Goal: Information Seeking & Learning: Learn about a topic

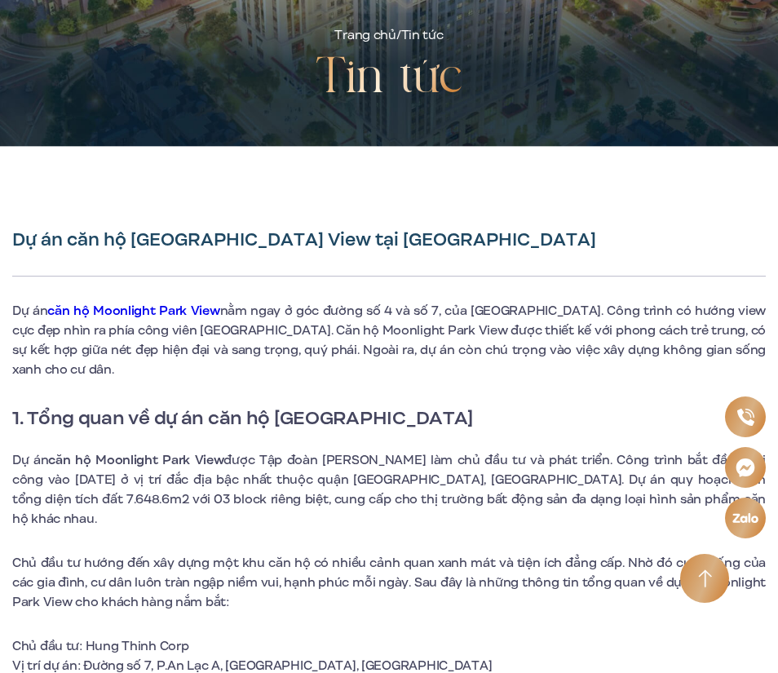
drag, startPoint x: 277, startPoint y: 395, endPoint x: 480, endPoint y: 392, distance: 203.1
click at [480, 404] on h2 "1. Tổng quan về dự án căn hộ Moonlight Park View" at bounding box center [389, 418] width 754 height 29
copy strong "Moonlight Park View"
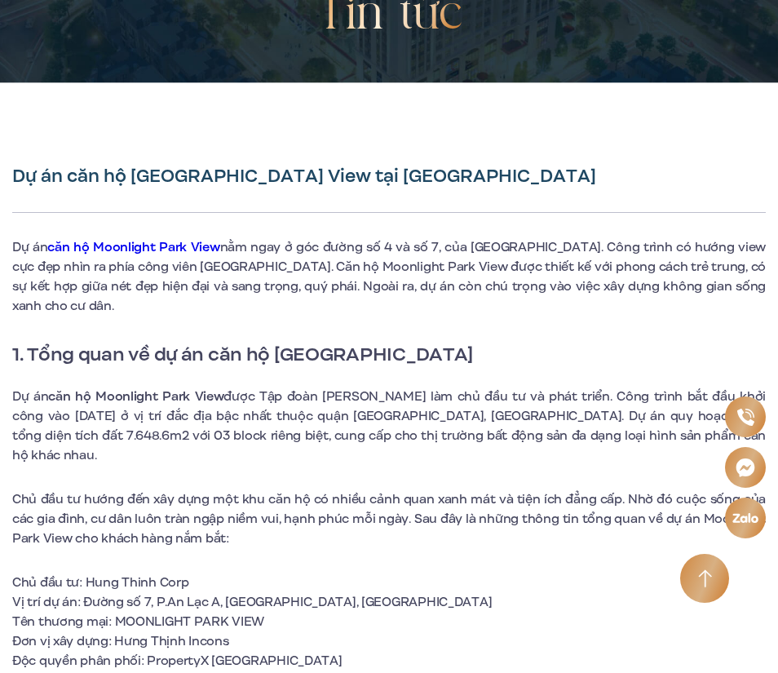
scroll to position [408, 0]
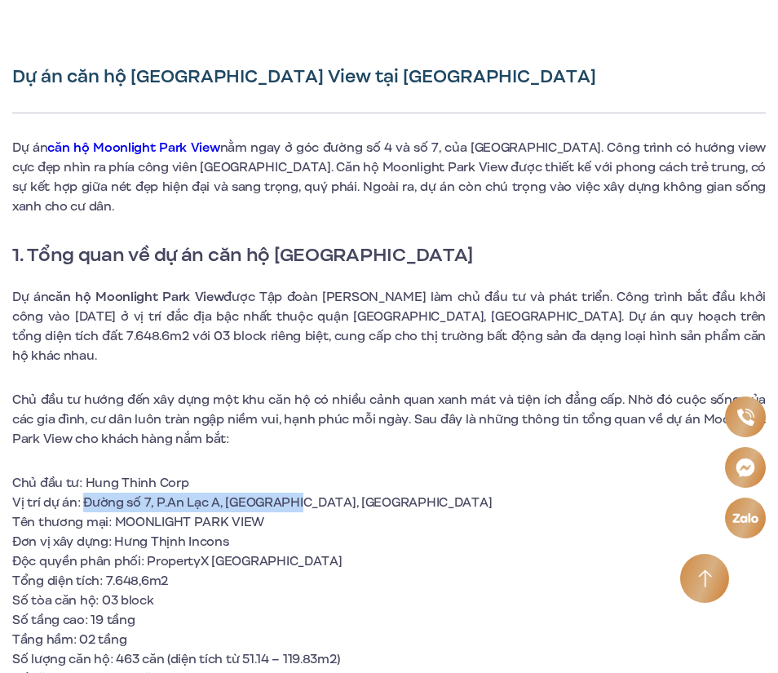
drag, startPoint x: 83, startPoint y: 463, endPoint x: 287, endPoint y: 459, distance: 204.0
click at [287, 494] on span "Vị trí dự án: Đường số 7, P.An Lạc A, Q.Bình Tân, TP.HCM" at bounding box center [252, 503] width 480 height 18
click at [355, 183] on span "nằm ngay ở góc đường số 4 và số 7, của quận Bình Tân. Công trình có hướng view …" at bounding box center [389, 177] width 754 height 77
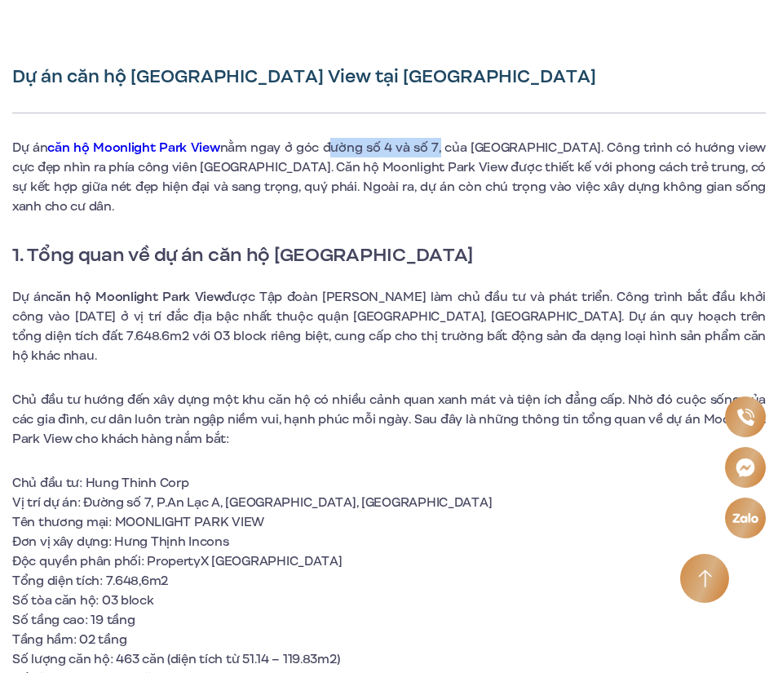
drag, startPoint x: 322, startPoint y: 146, endPoint x: 432, endPoint y: 141, distance: 110.2
click at [432, 141] on span "nằm ngay ở góc đường số 4 và số 7, của quận Bình Tân. Công trình có hướng view …" at bounding box center [389, 177] width 754 height 77
copy span "đường số 4 và số 7"
drag, startPoint x: 389, startPoint y: 537, endPoint x: 378, endPoint y: 533, distance: 11.1
click at [389, 571] on li "Tổng diện tích: 7.648,6m2" at bounding box center [389, 581] width 754 height 20
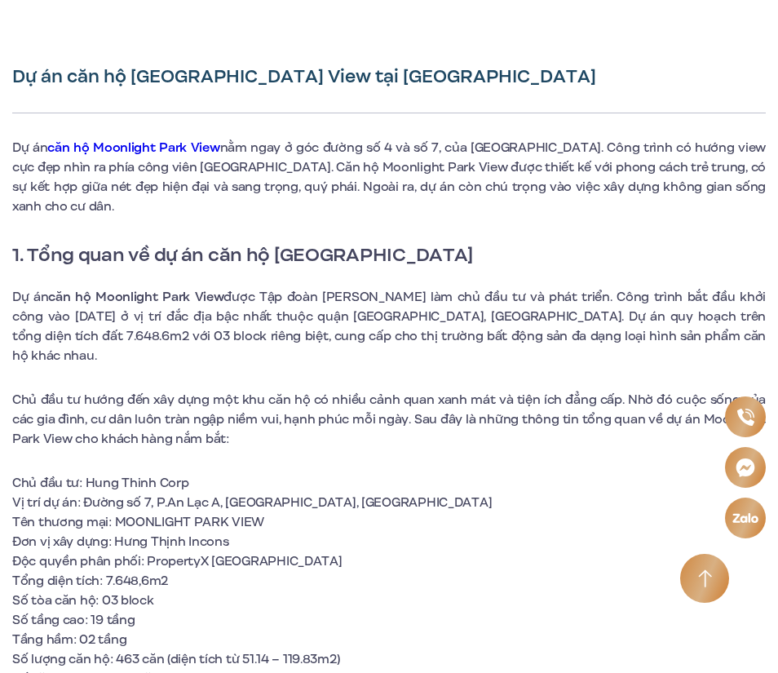
click at [670, 400] on p "Chủ đầu tư hướng đến xây dựng một khu căn hộ có nhiều cảnh quan xanh mát và tiệ…" at bounding box center [389, 419] width 754 height 59
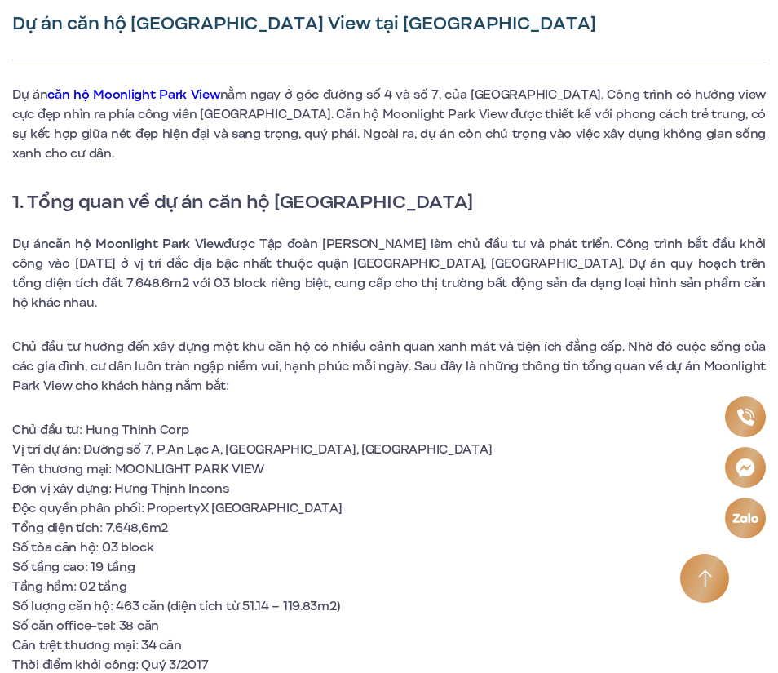
scroll to position [489, 0]
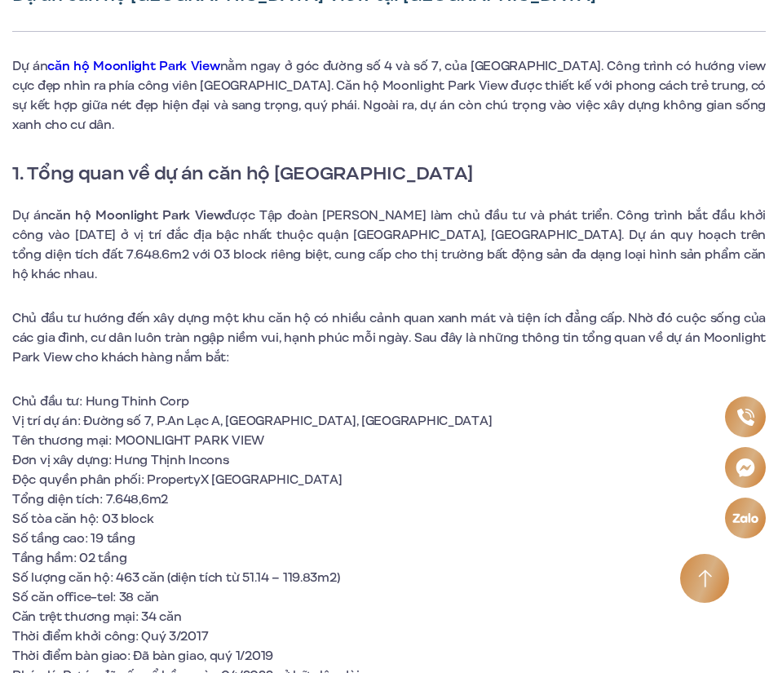
click at [422, 568] on li "Số lượng căn hộ: 463 căn (diện tích từ 51.14 – 119.83m2)" at bounding box center [389, 578] width 754 height 20
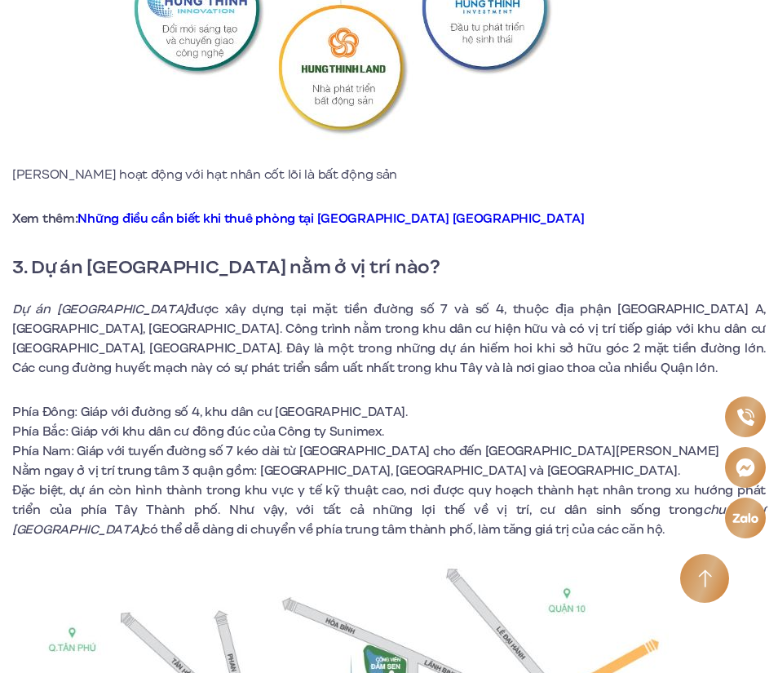
scroll to position [2284, 0]
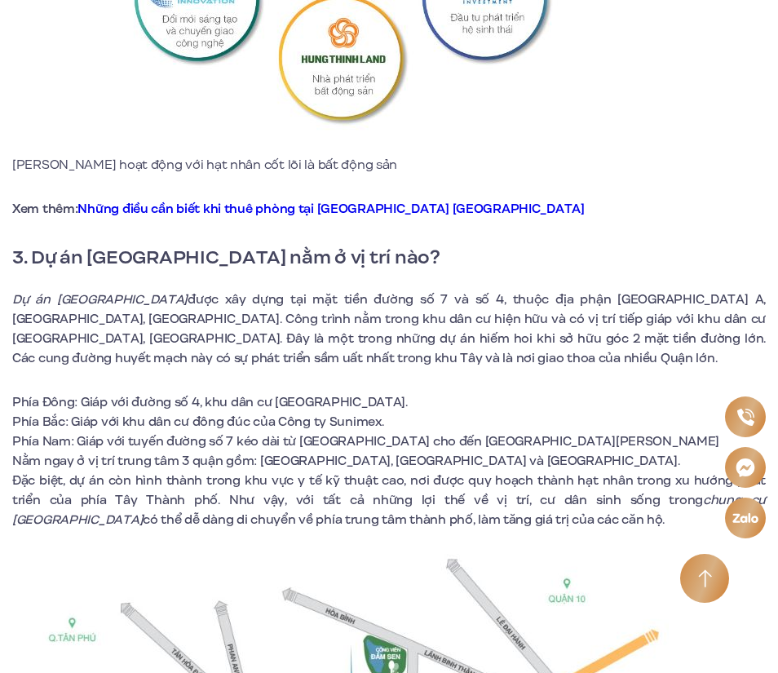
click at [632, 412] on li "Phía Bắc: Giáp với khu dân cư đông đúc của Công ty Sunimex." at bounding box center [389, 422] width 754 height 20
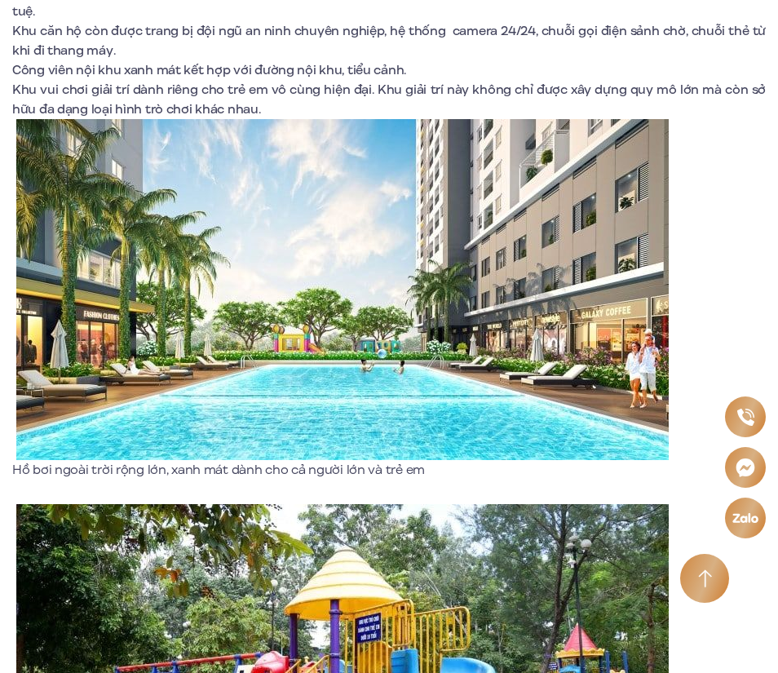
scroll to position [3915, 0]
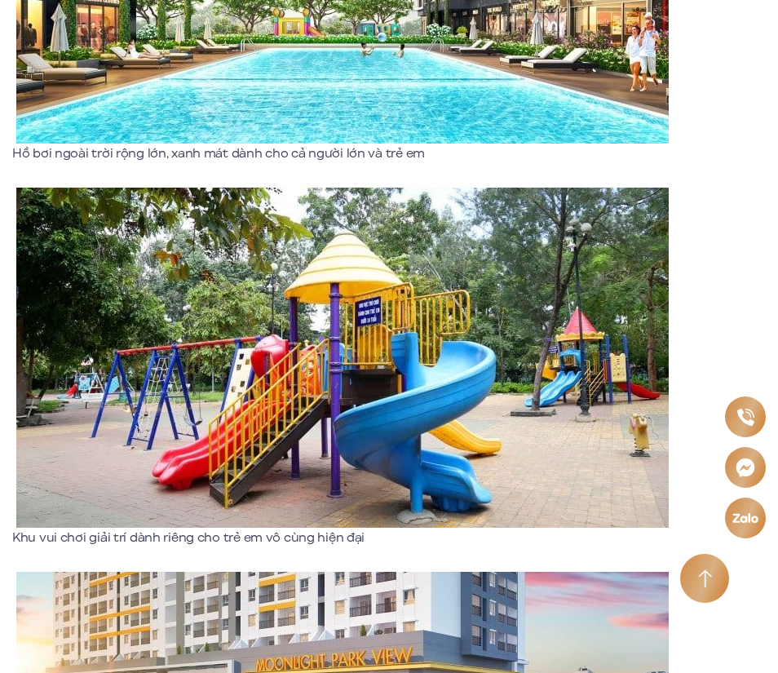
click at [593, 449] on img at bounding box center [342, 358] width 653 height 340
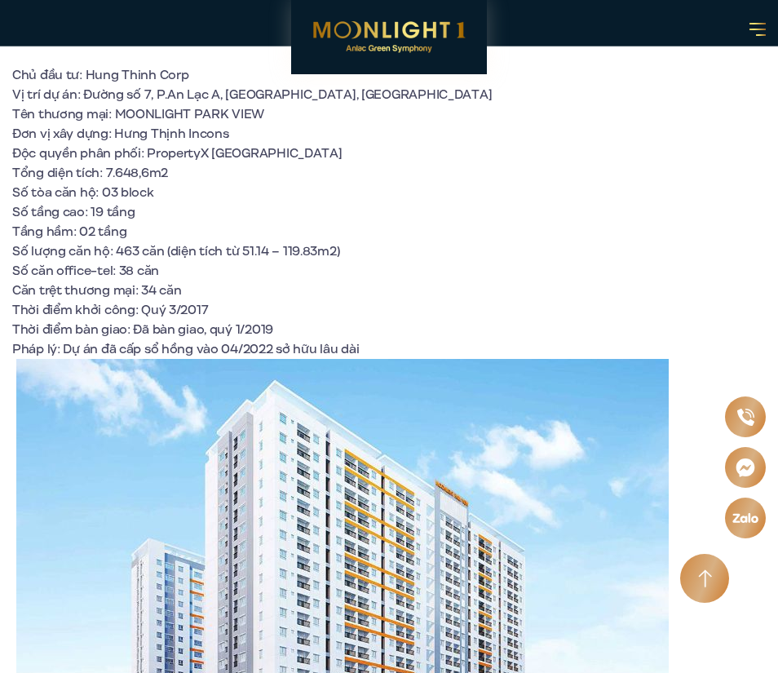
scroll to position [734, 0]
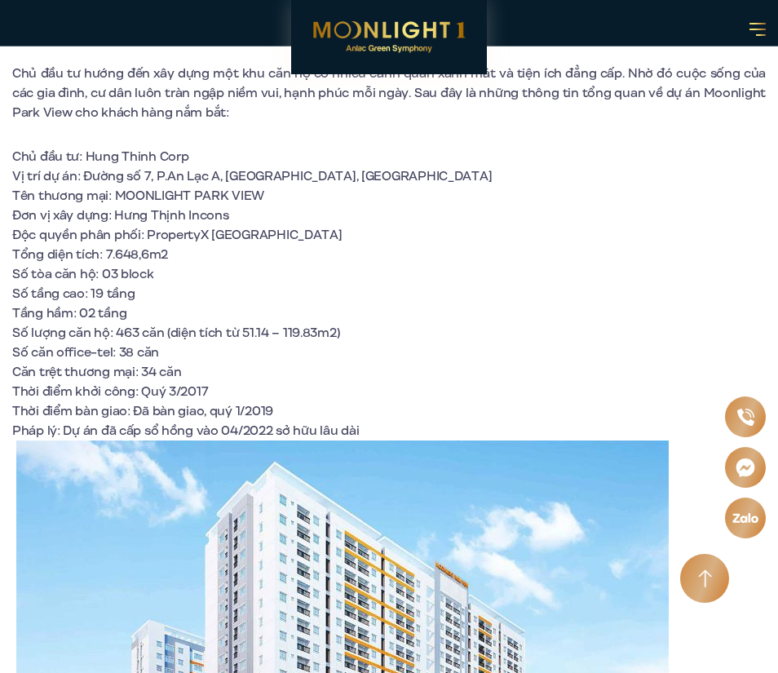
click at [423, 401] on li "Thời điểm bàn giao: Đã bàn giao, quý 1/2019" at bounding box center [389, 411] width 754 height 20
click at [316, 362] on li "Căn trệt thương mại: 34 căn" at bounding box center [389, 372] width 754 height 20
drag, startPoint x: 197, startPoint y: 530, endPoint x: 217, endPoint y: 520, distance: 22.6
click at [197, 530] on img at bounding box center [342, 668] width 653 height 456
click at [566, 323] on li "Số lượng căn hộ: 463 căn (diện tích từ 51.14 – 119.83m2)" at bounding box center [389, 333] width 754 height 20
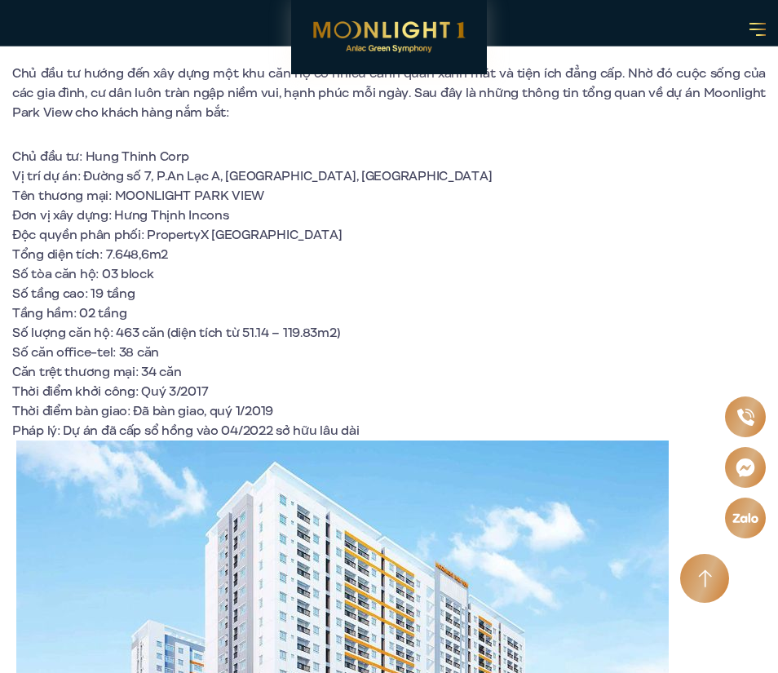
click at [351, 284] on li "Số tầng cao: 19 tầng" at bounding box center [389, 294] width 754 height 20
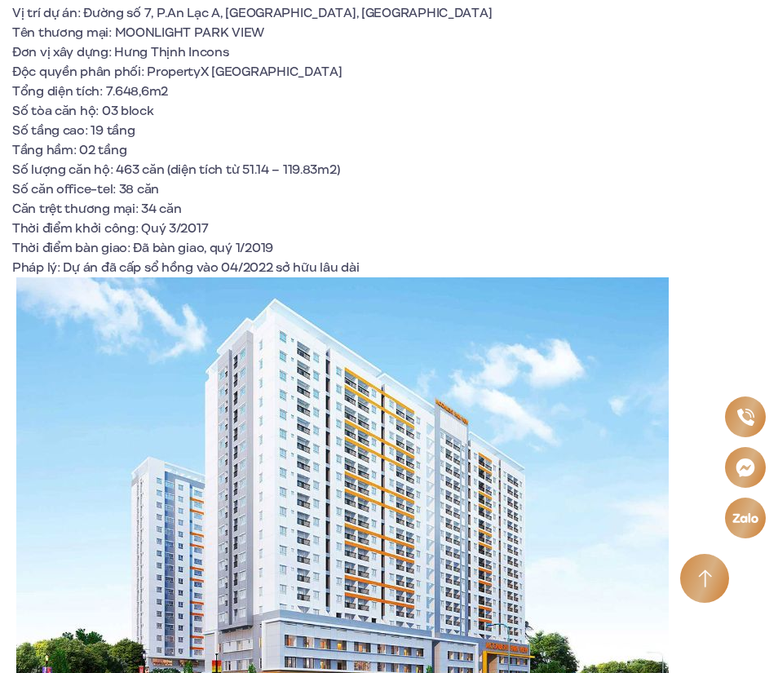
scroll to position [1468, 0]
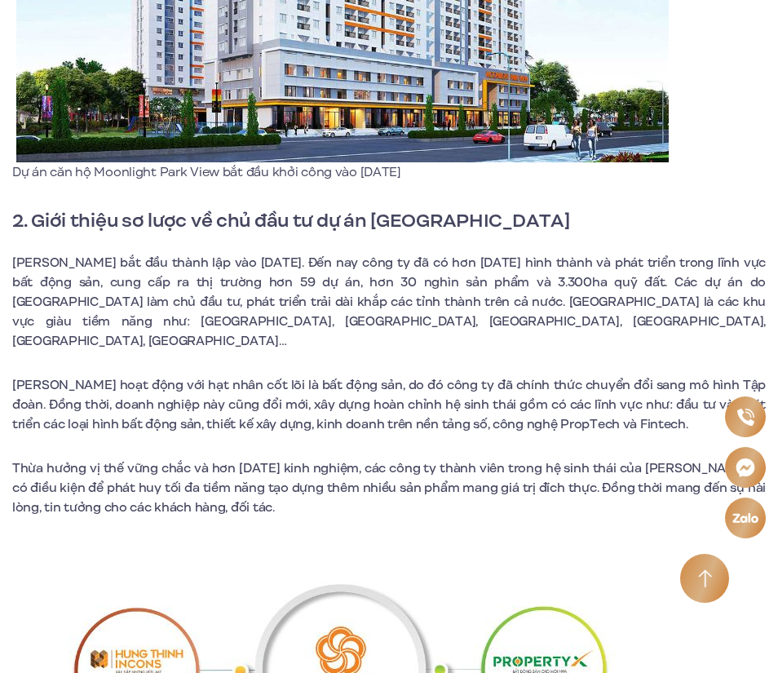
click at [485, 376] on span "[PERSON_NAME] hoạt động với hạt nhân cốt lõi là bất động sản, do đó công ty đã …" at bounding box center [389, 404] width 754 height 57
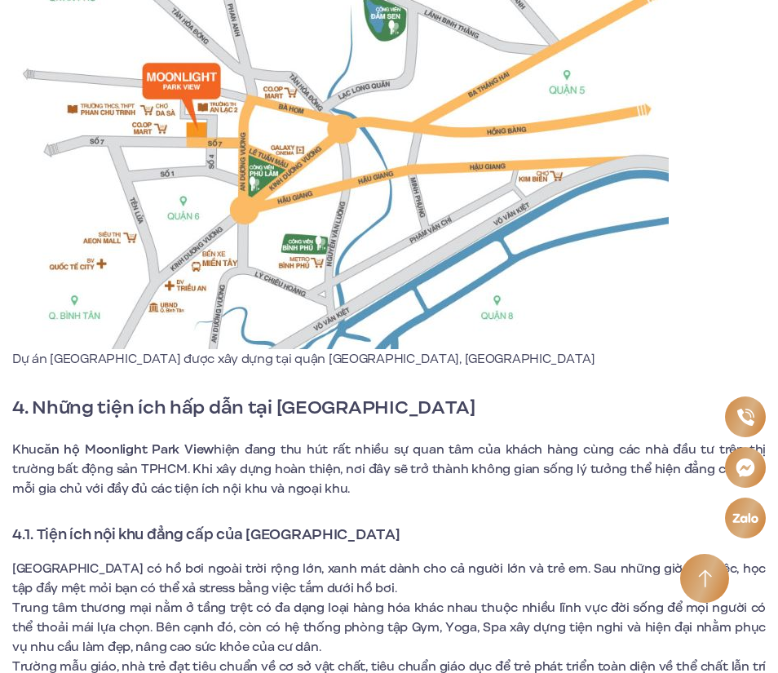
scroll to position [2937, 0]
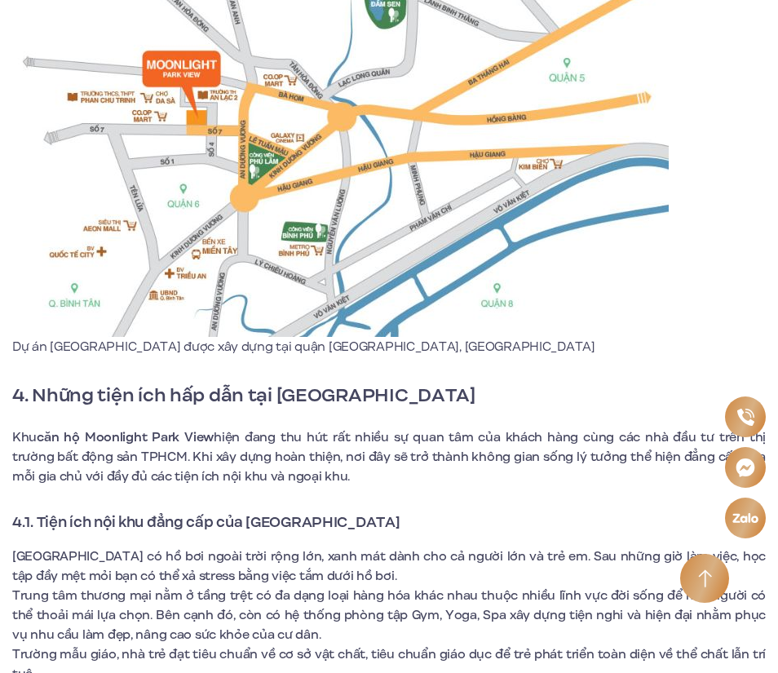
drag, startPoint x: 415, startPoint y: 379, endPoint x: 415, endPoint y: 370, distance: 9.8
click at [415, 428] on span "hiện đang thu hút rất nhiều sự quan tâm của khách hàng cùng các nhà đầu tư trên…" at bounding box center [389, 456] width 754 height 57
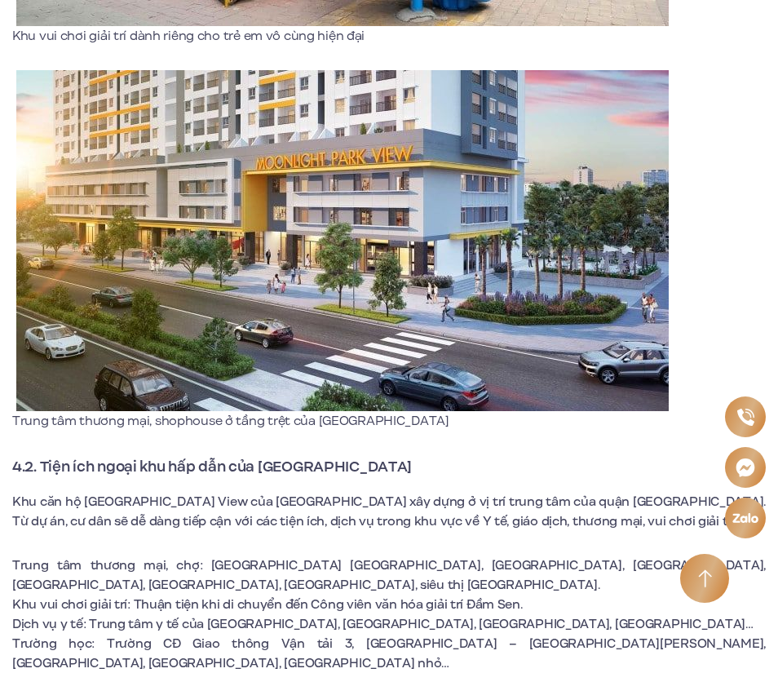
scroll to position [4813, 0]
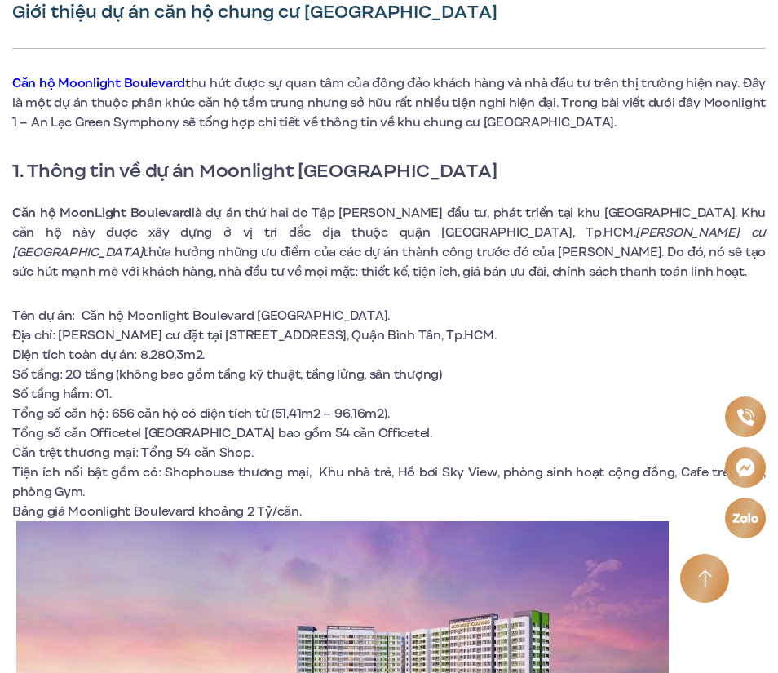
scroll to position [489, 0]
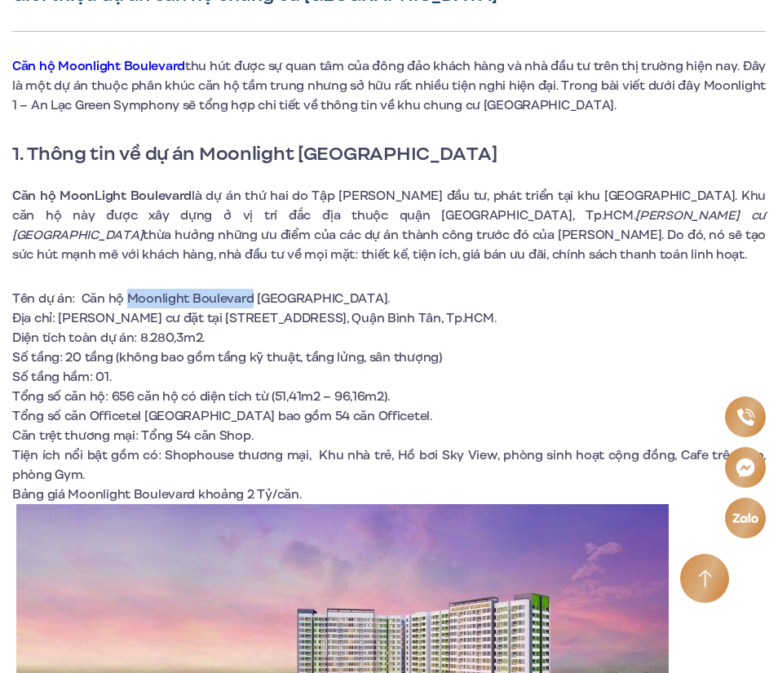
drag, startPoint x: 126, startPoint y: 299, endPoint x: 250, endPoint y: 299, distance: 124.8
click at [250, 299] on span "Tên dự án: Căn hộ Moonlight Boulevard Bình Tân." at bounding box center [201, 299] width 378 height 18
copy span "Moonlight Boulevard"
click at [446, 325] on span "Địa chỉ: Chung cư đặt tại 510 Kinh Dương Vương, Phường An Lạc A, Quận Bìn…" at bounding box center [254, 318] width 484 height 18
drag, startPoint x: 161, startPoint y: 316, endPoint x: 502, endPoint y: 315, distance: 341.8
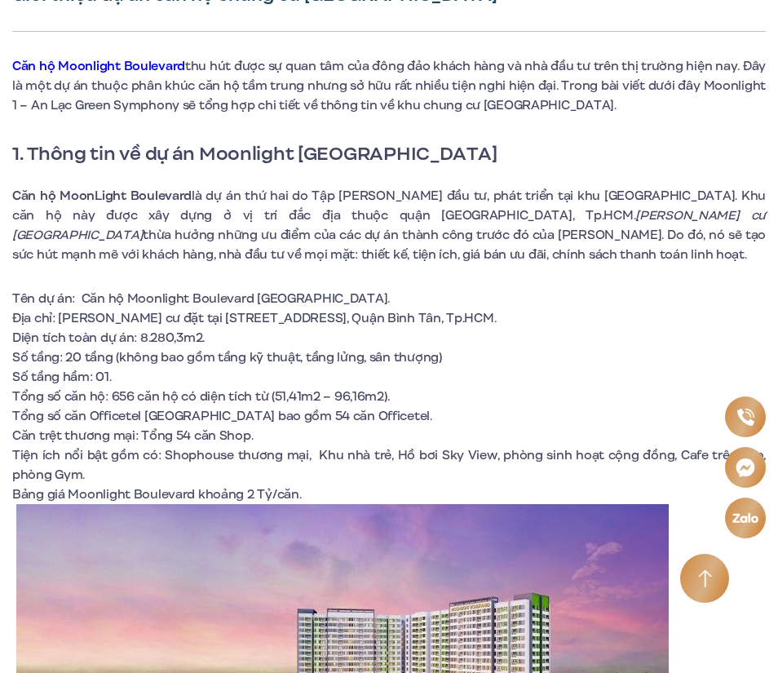
click at [496, 315] on span "Địa chỉ: [PERSON_NAME] cư đặt tại [STREET_ADDRESS], Quận Bình Tân, Tp.HCM." at bounding box center [254, 318] width 484 height 18
copy span "510 Kinh Dương Vương, Phường An Lạc A, Quận Bình Tân,"
click at [609, 377] on li "Số tầng hầm: 01." at bounding box center [389, 377] width 754 height 20
click at [336, 411] on span "Tổng số căn Officetel [GEOGRAPHIC_DATA] bao gồm 54 căn Officetel." at bounding box center [222, 416] width 420 height 18
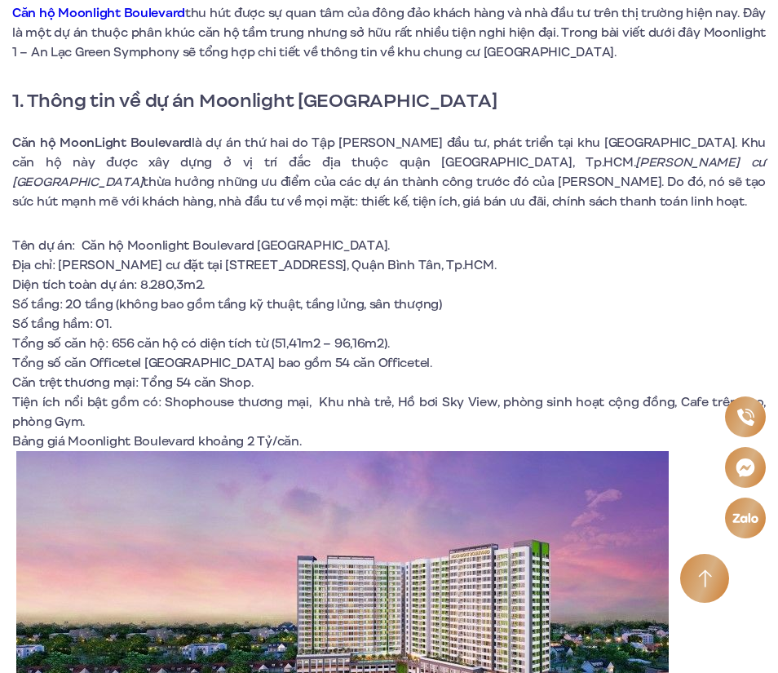
scroll to position [571, 0]
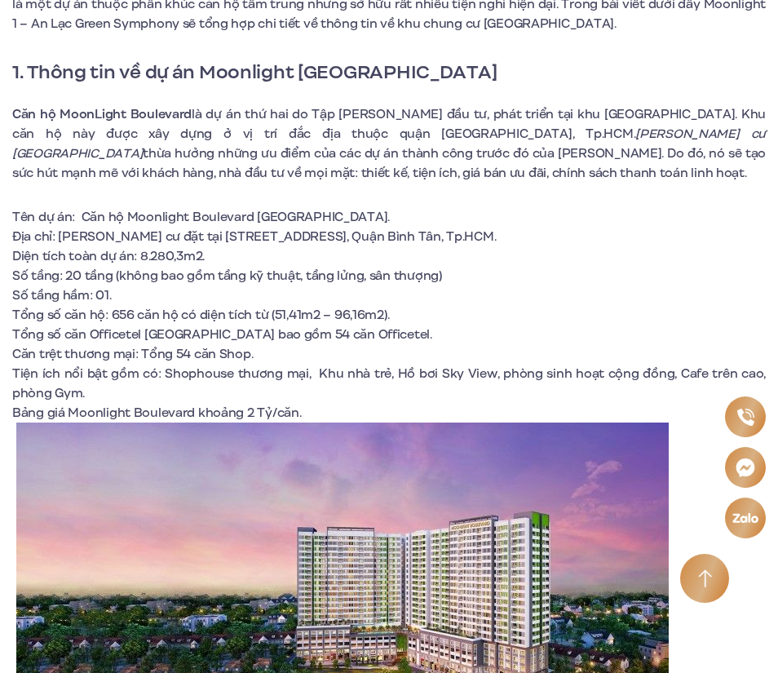
click at [568, 283] on li "Số tầng: 20 tầng (không bao gồm tầng kỹ thuật, tầng lửng, sân thượng)" at bounding box center [389, 276] width 754 height 20
click at [491, 327] on li "Tổng số căn Officetel [GEOGRAPHIC_DATA] bao gồm 54 căn Officetel." at bounding box center [389, 335] width 754 height 20
click at [479, 300] on li "Số tầng hầm: 01." at bounding box center [389, 296] width 754 height 20
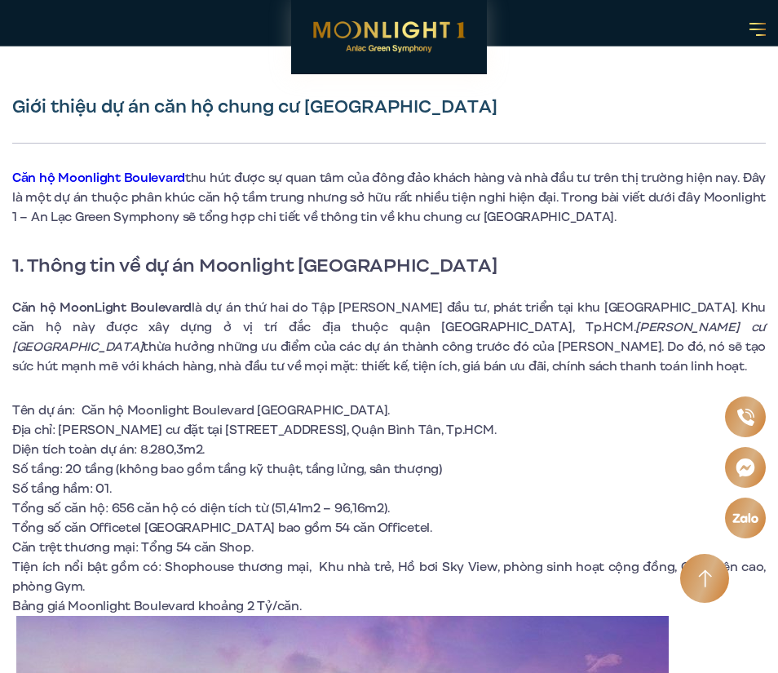
scroll to position [326, 0]
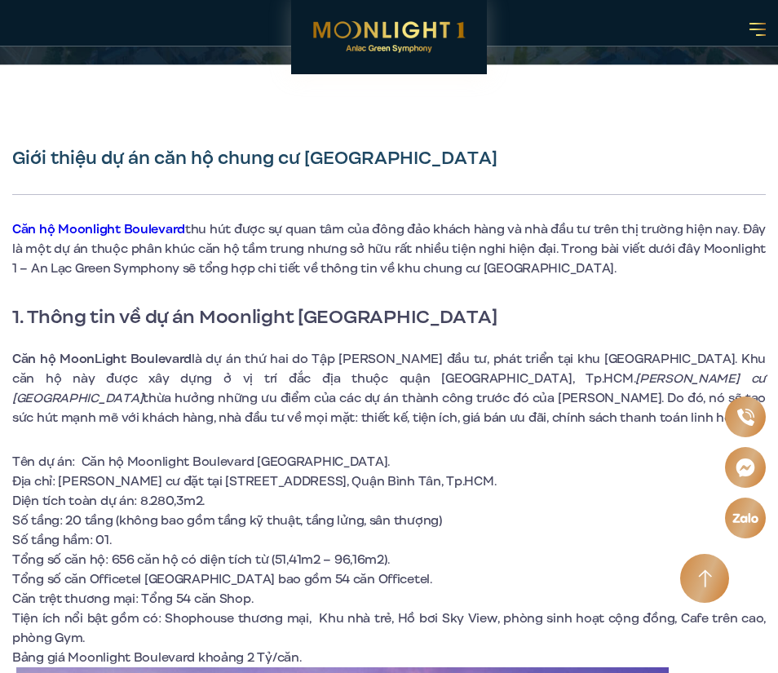
click at [188, 567] on span "Tổng số căn hộ: 656 căn hộ có diện tích từ (51,41m2 – 96,16m2)." at bounding box center [200, 560] width 377 height 18
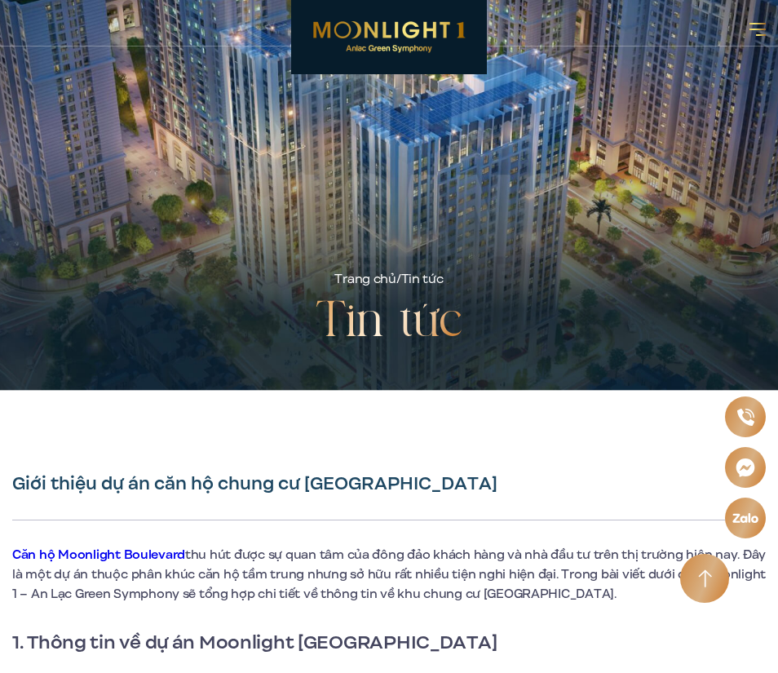
scroll to position [0, 0]
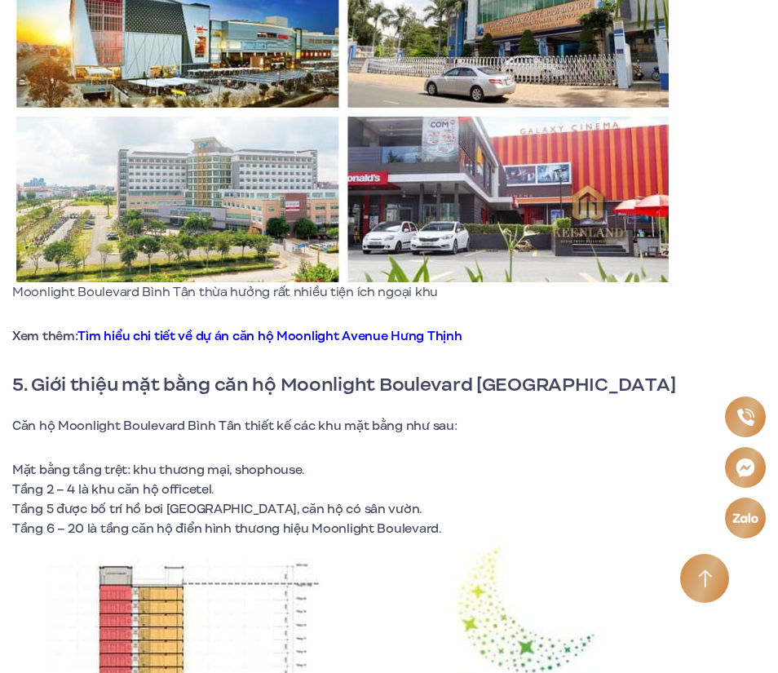
scroll to position [4894, 0]
